Goal: Leave review/rating

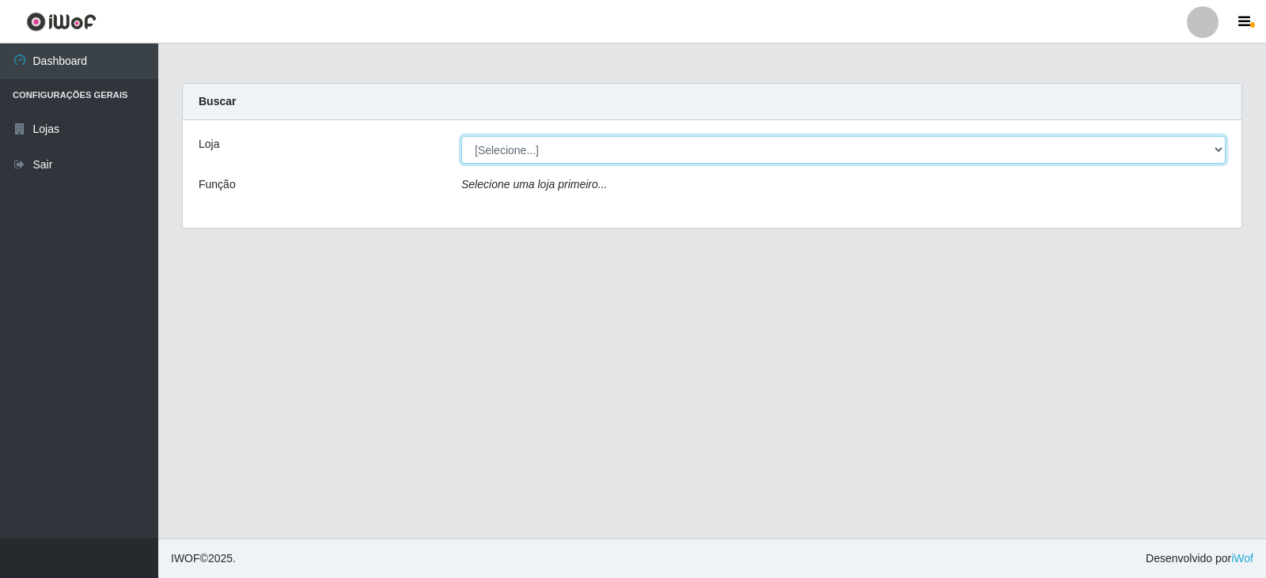
click at [518, 158] on select "[Selecione...] Queiroz Atacadão - Catolé do Rocha" at bounding box center [843, 150] width 764 height 28
select select "500"
click at [461, 136] on select "[Selecione...] Queiroz Atacadão - Catolé do Rocha" at bounding box center [843, 150] width 764 height 28
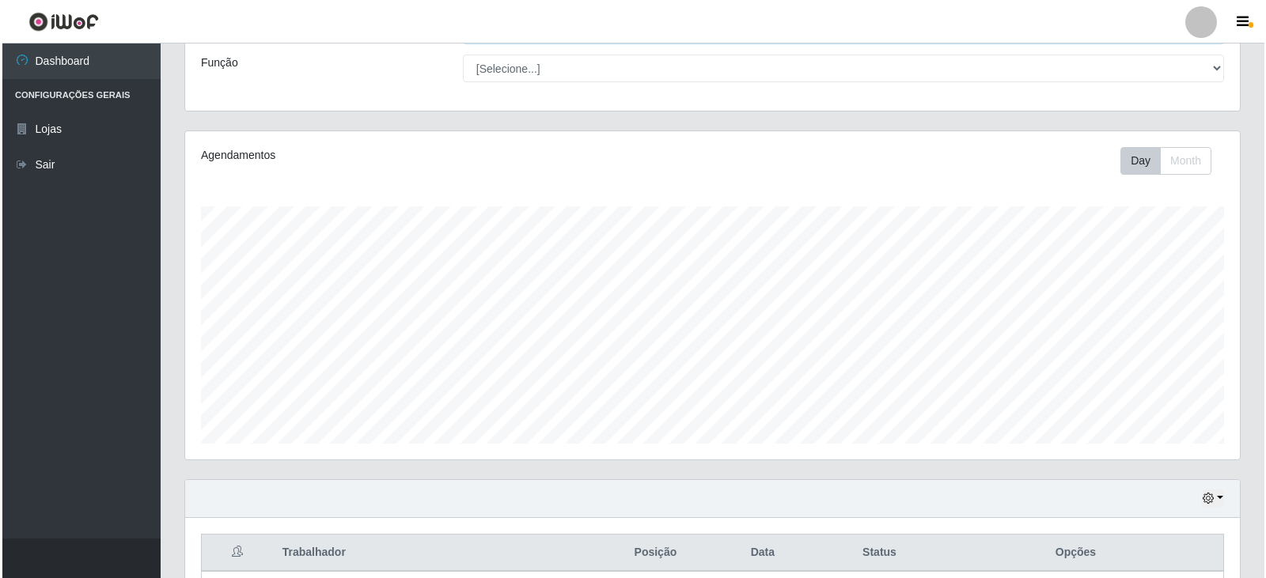
scroll to position [261, 0]
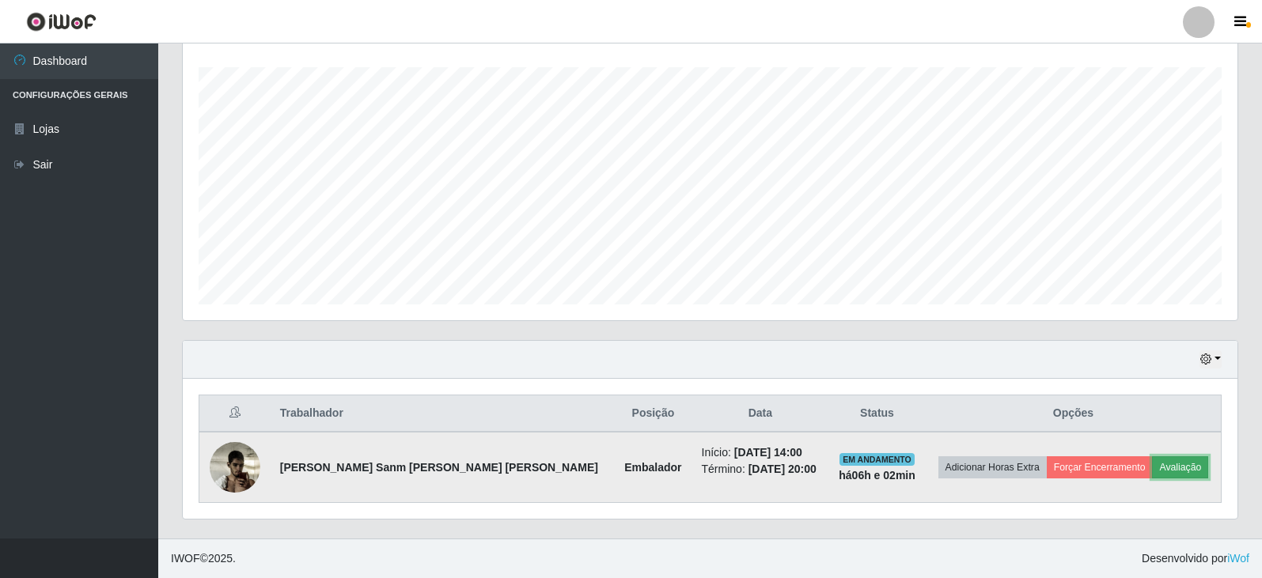
click at [1165, 471] on button "Avaliação" at bounding box center [1180, 468] width 56 height 22
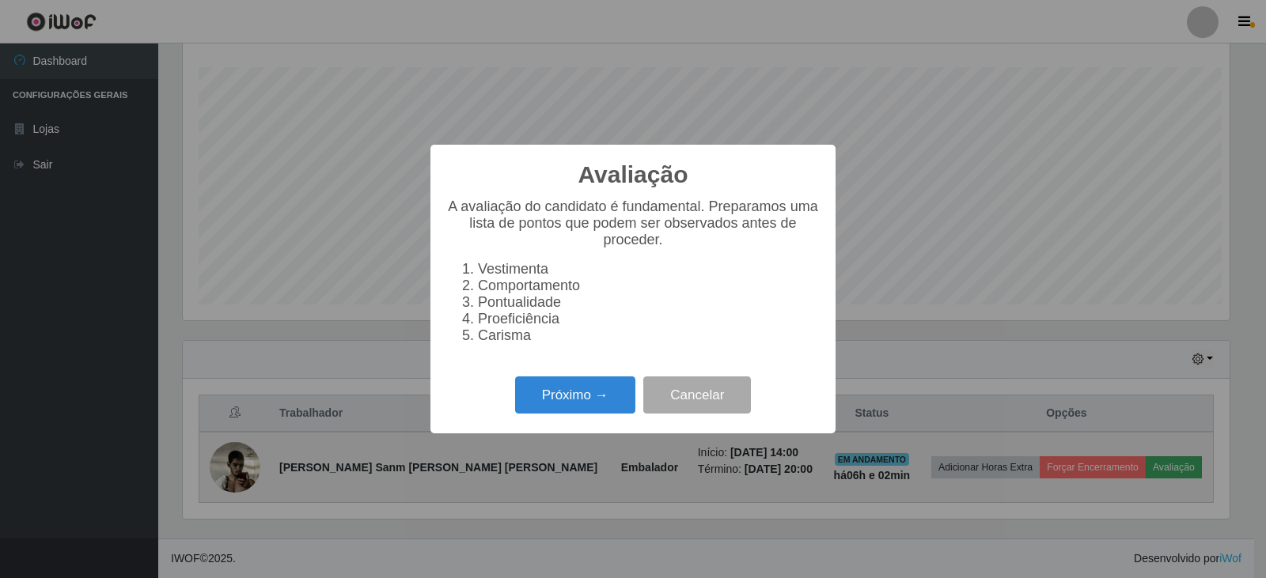
scroll to position [328, 1047]
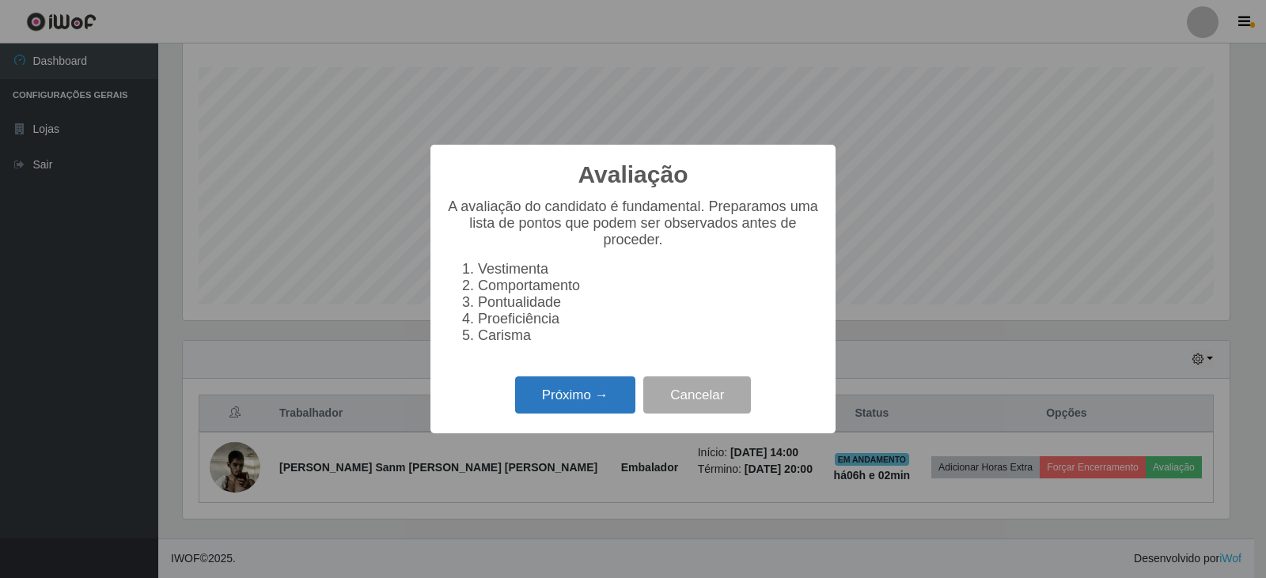
click at [566, 412] on button "Próximo →" at bounding box center [575, 395] width 120 height 37
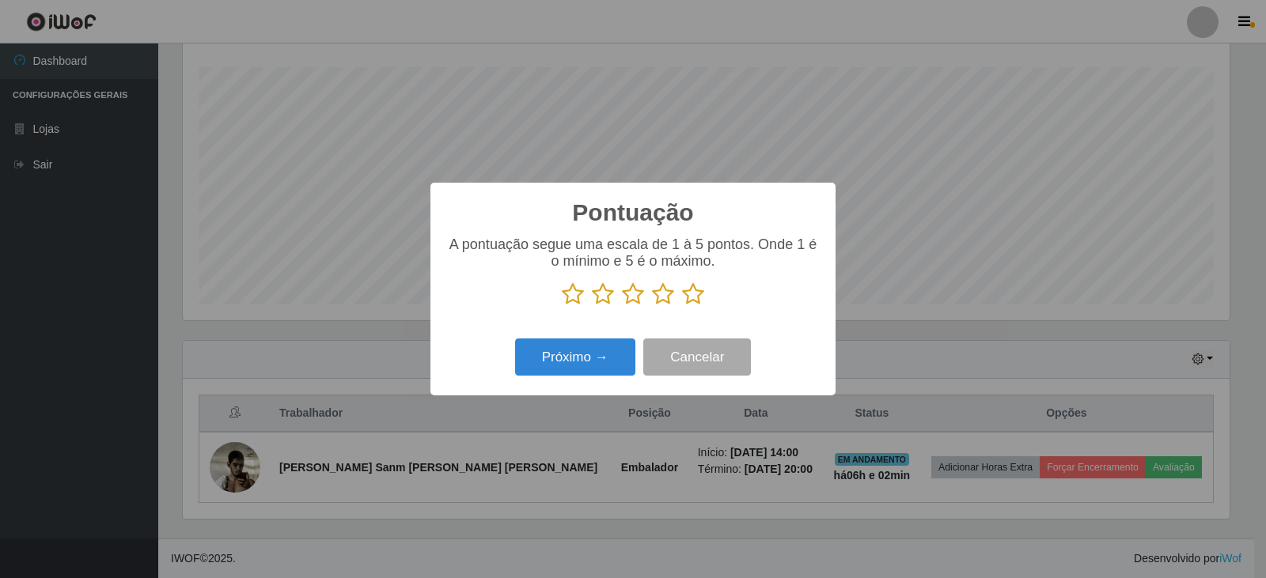
click at [657, 299] on icon at bounding box center [663, 295] width 22 height 24
click at [652, 306] on input "radio" at bounding box center [652, 306] width 0 height 0
click at [626, 336] on div "Pontuação × A pontuação segue uma escala de 1 à 5 pontos. Onde 1 é o mínimo e 5…" at bounding box center [633, 289] width 405 height 213
click at [621, 348] on button "Próximo →" at bounding box center [575, 357] width 120 height 37
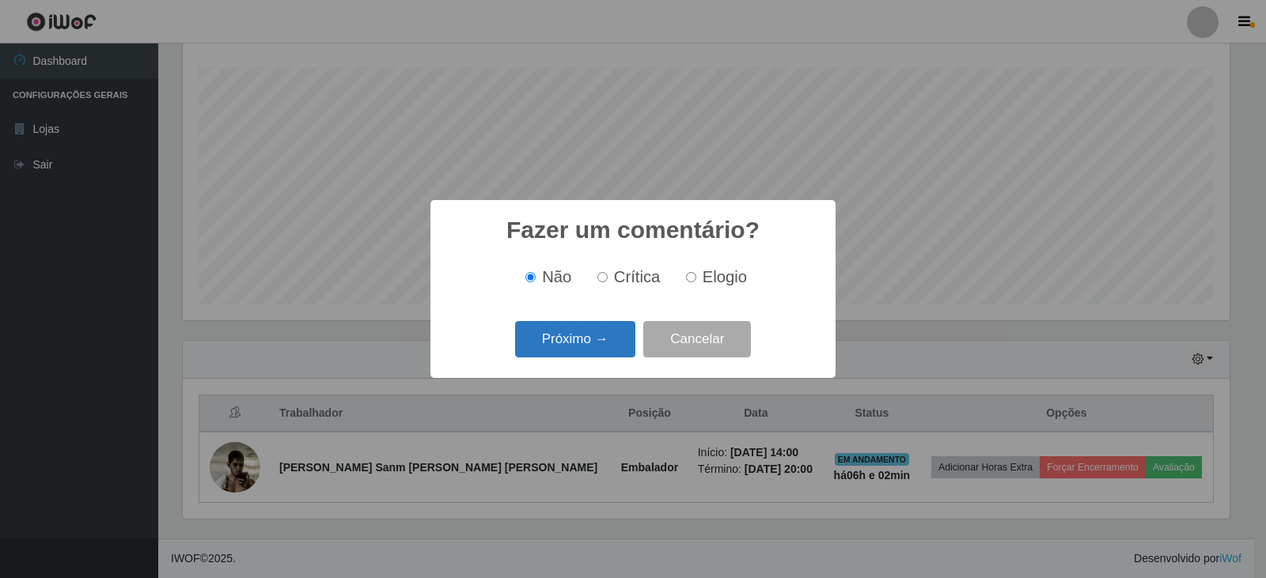
click at [606, 337] on button "Próximo →" at bounding box center [575, 339] width 120 height 37
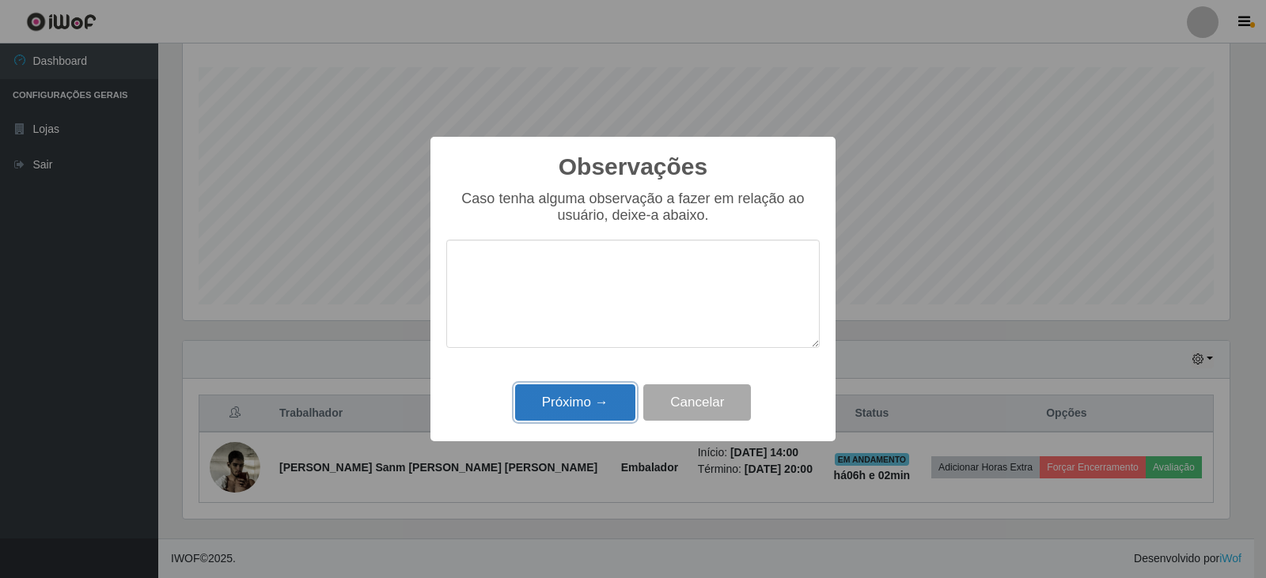
click at [597, 400] on button "Próximo →" at bounding box center [575, 403] width 120 height 37
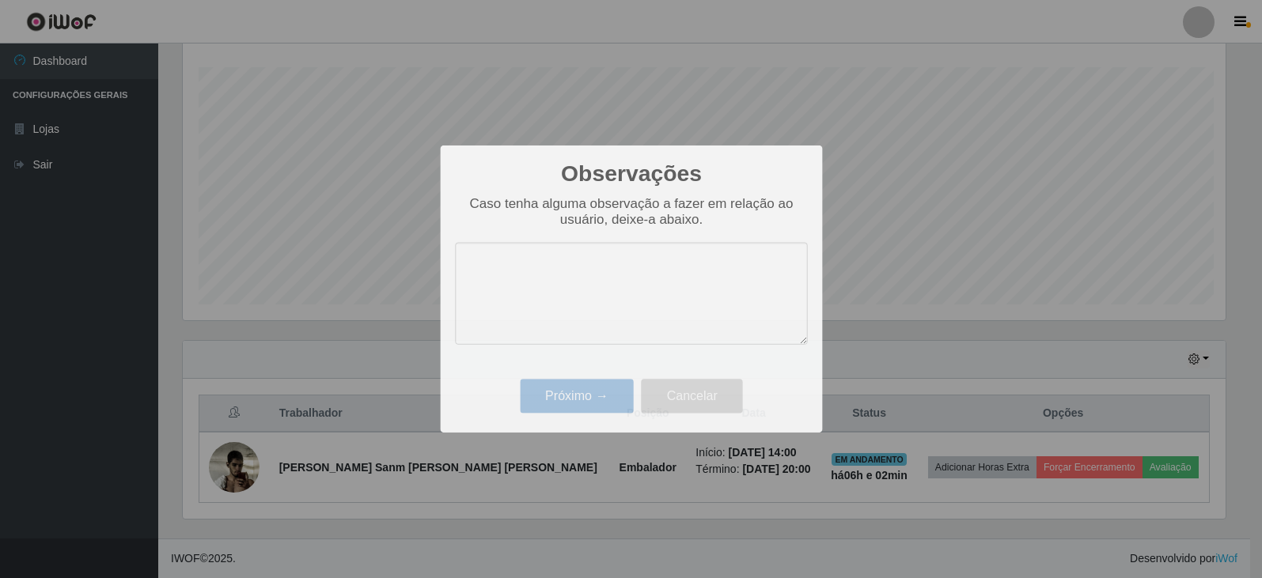
scroll to position [328, 1055]
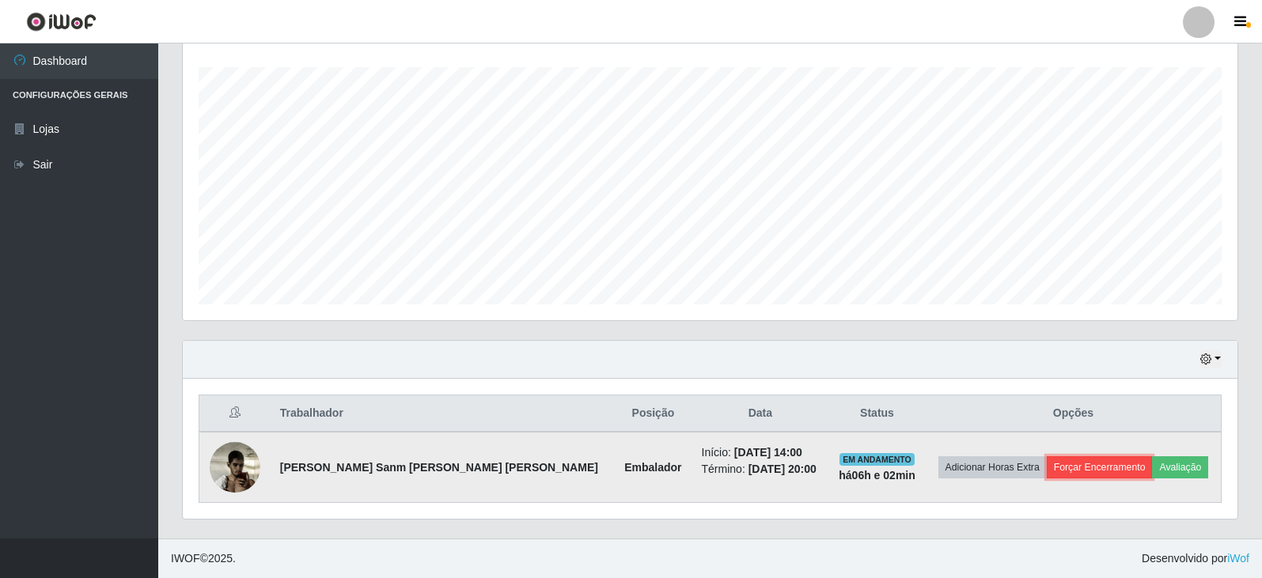
click at [1066, 462] on button "Forçar Encerramento" at bounding box center [1100, 468] width 106 height 22
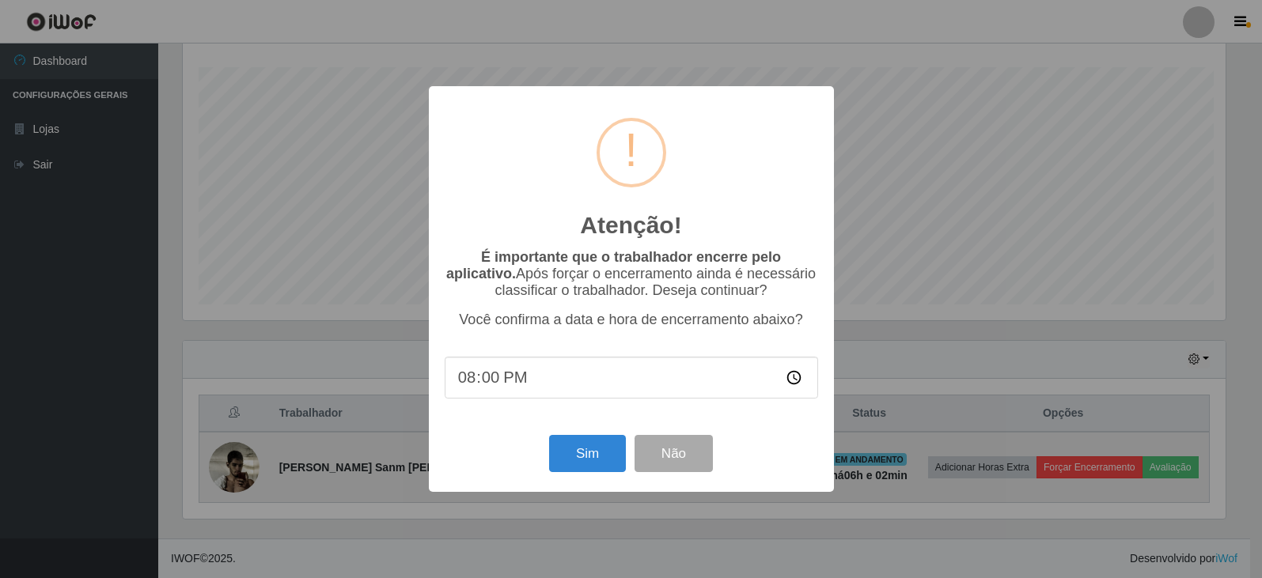
scroll to position [328, 1047]
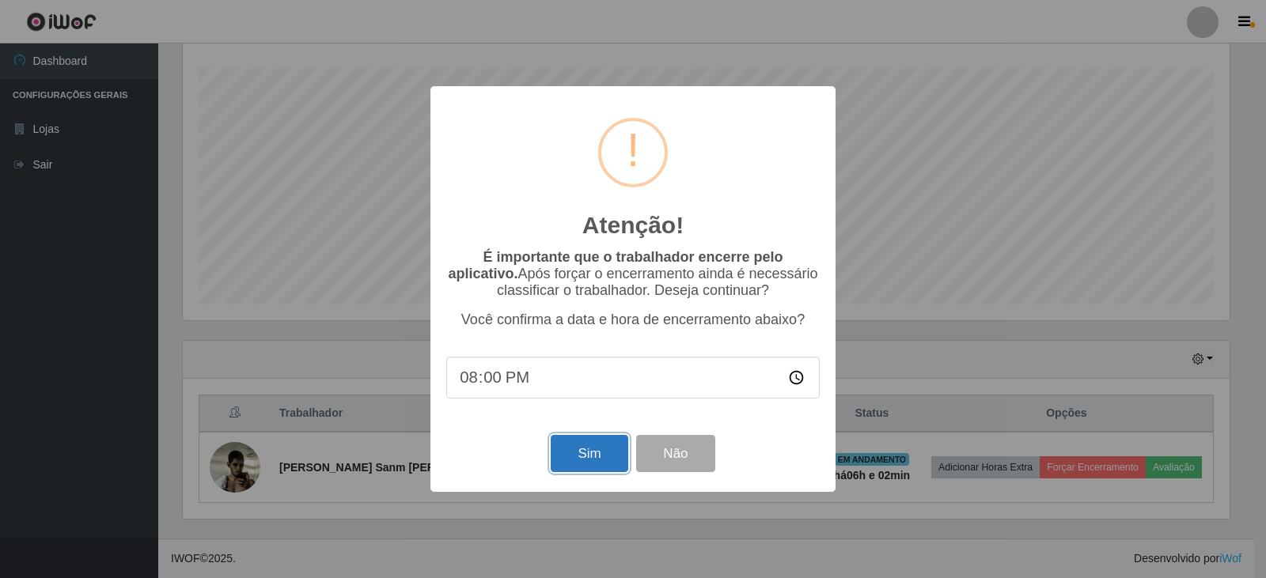
click at [578, 446] on button "Sim" at bounding box center [589, 453] width 77 height 37
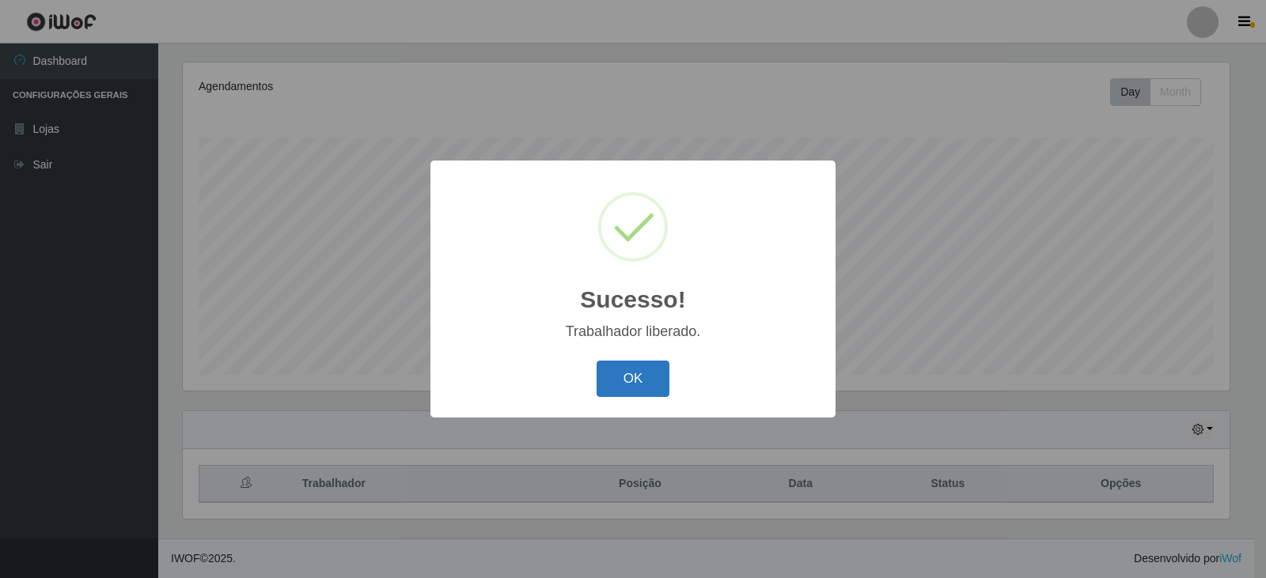
click at [628, 384] on button "OK" at bounding box center [634, 379] width 74 height 37
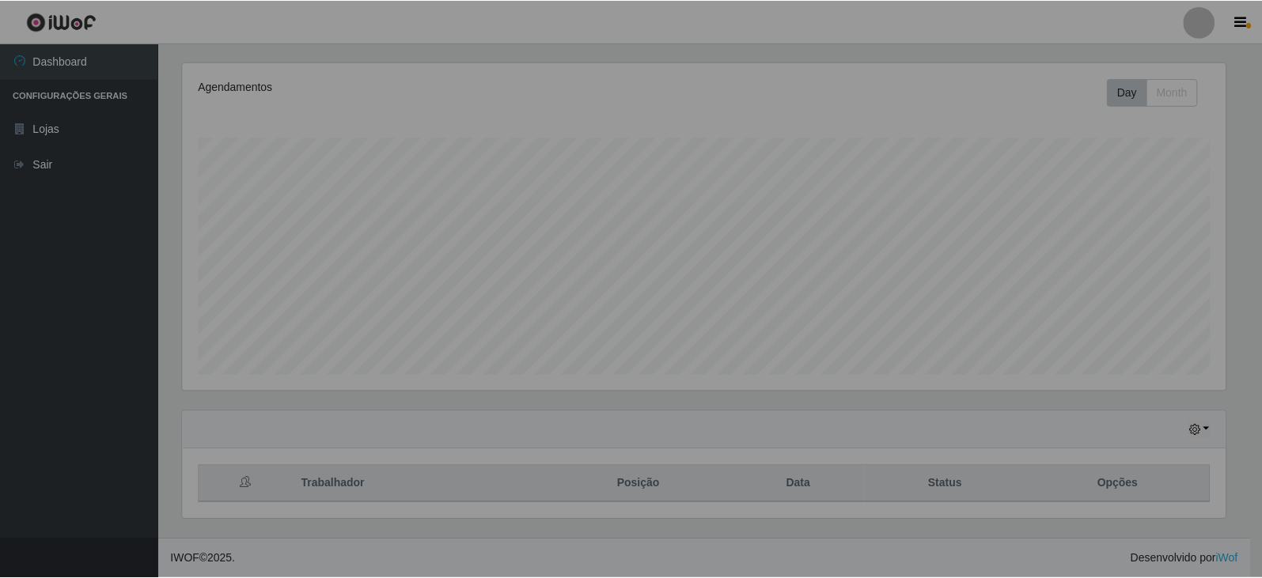
scroll to position [328, 1055]
